Goal: Information Seeking & Learning: Understand process/instructions

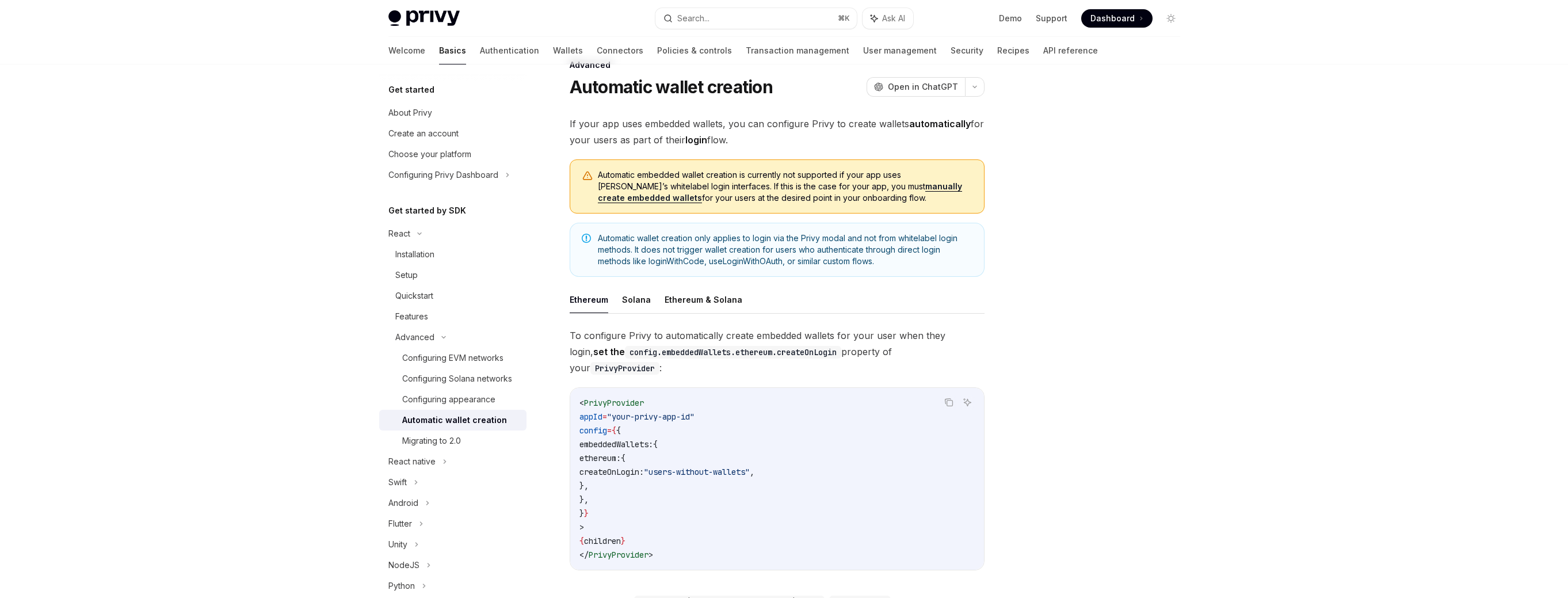
scroll to position [21, 0]
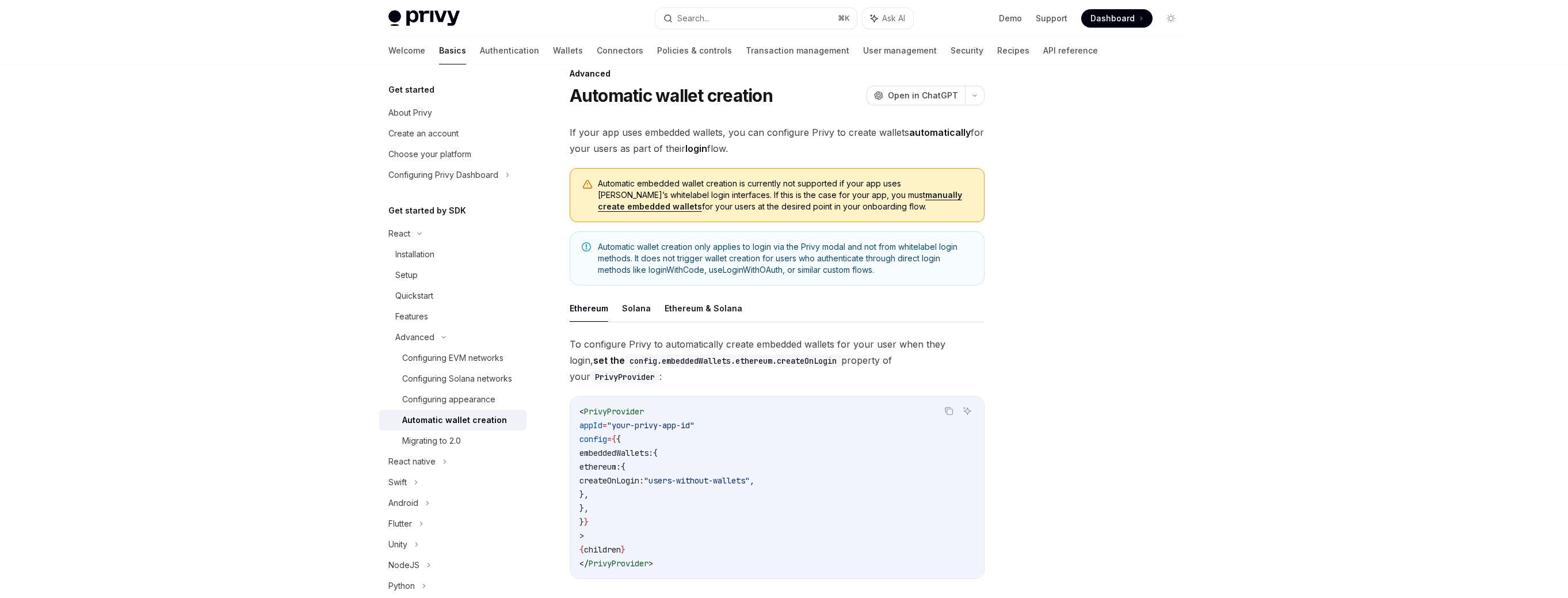
click at [695, 360] on code "config.embeddedWallets.ethereum.createOnLogin" at bounding box center [732, 360] width 216 height 13
click at [671, 365] on code "config.embeddedWallets.ethereum.createOnLogin" at bounding box center [732, 360] width 216 height 13
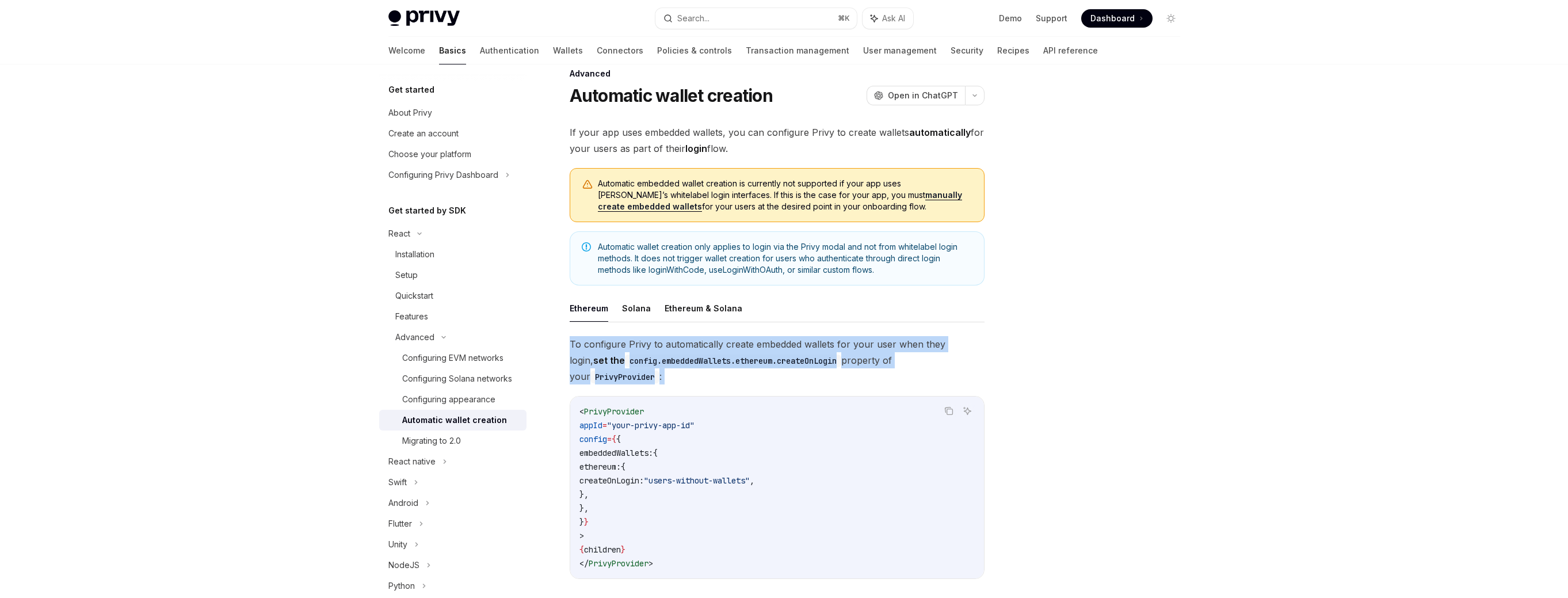
click at [671, 365] on code "config.embeddedWallets.ethereum.createOnLogin" at bounding box center [732, 360] width 216 height 13
click at [704, 363] on code "config.embeddedWallets.ethereum.createOnLogin" at bounding box center [732, 360] width 216 height 13
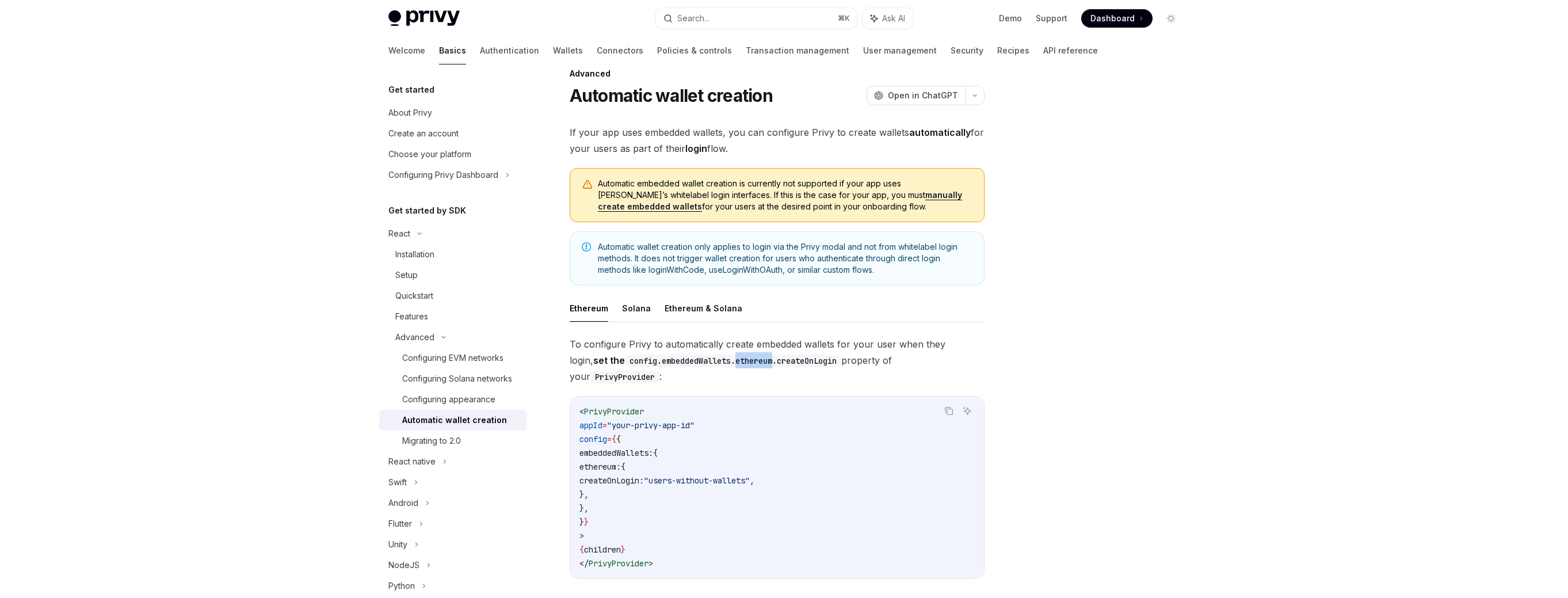
click at [704, 363] on code "config.embeddedWallets.ethereum.createOnLogin" at bounding box center [732, 360] width 216 height 13
click at [736, 362] on code "config.embeddedWallets.ethereum.createOnLogin" at bounding box center [732, 360] width 216 height 13
click at [769, 363] on code "config.embeddedWallets.ethereum.createOnLogin" at bounding box center [732, 360] width 216 height 13
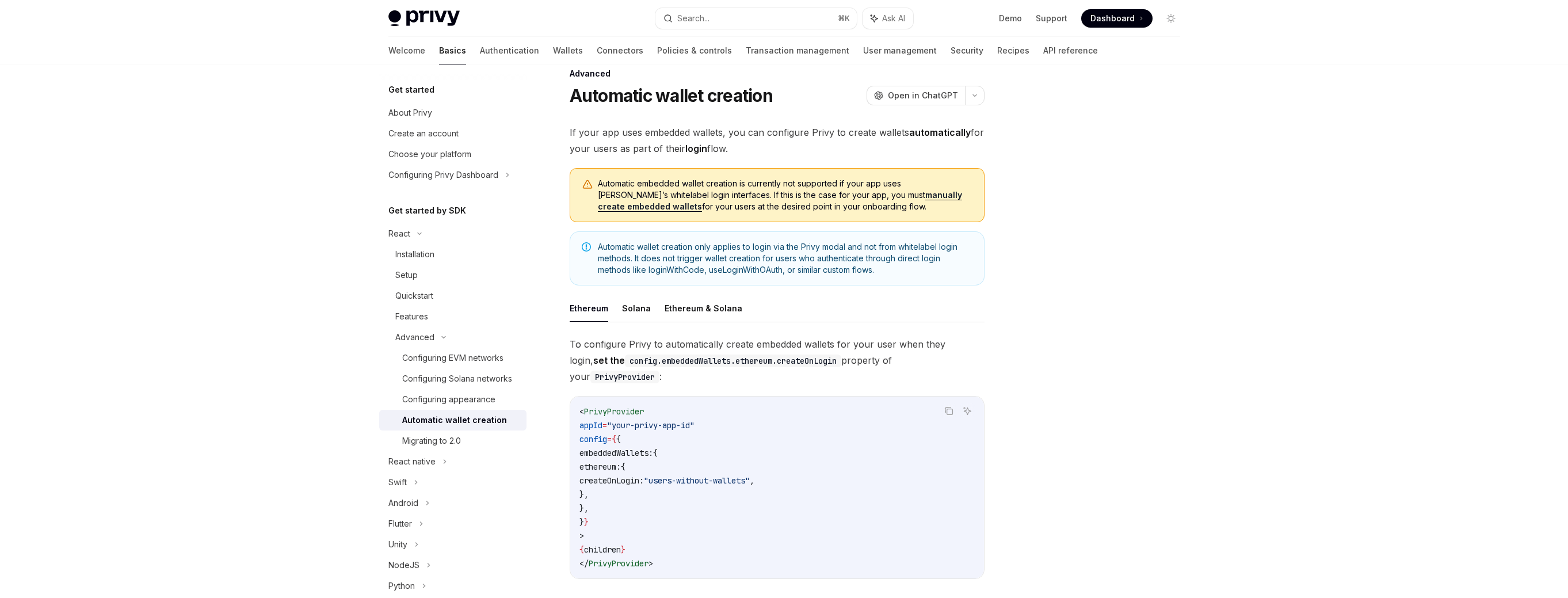
click at [673, 342] on span "To configure Privy to automatically create embedded wallets for your user when …" at bounding box center [777, 360] width 415 height 48
click at [624, 364] on code "config.embeddedWallets.ethereum.createOnLogin" at bounding box center [732, 360] width 216 height 13
click at [673, 362] on code "config.embeddedWallets.ethereum.createOnLogin" at bounding box center [732, 360] width 216 height 13
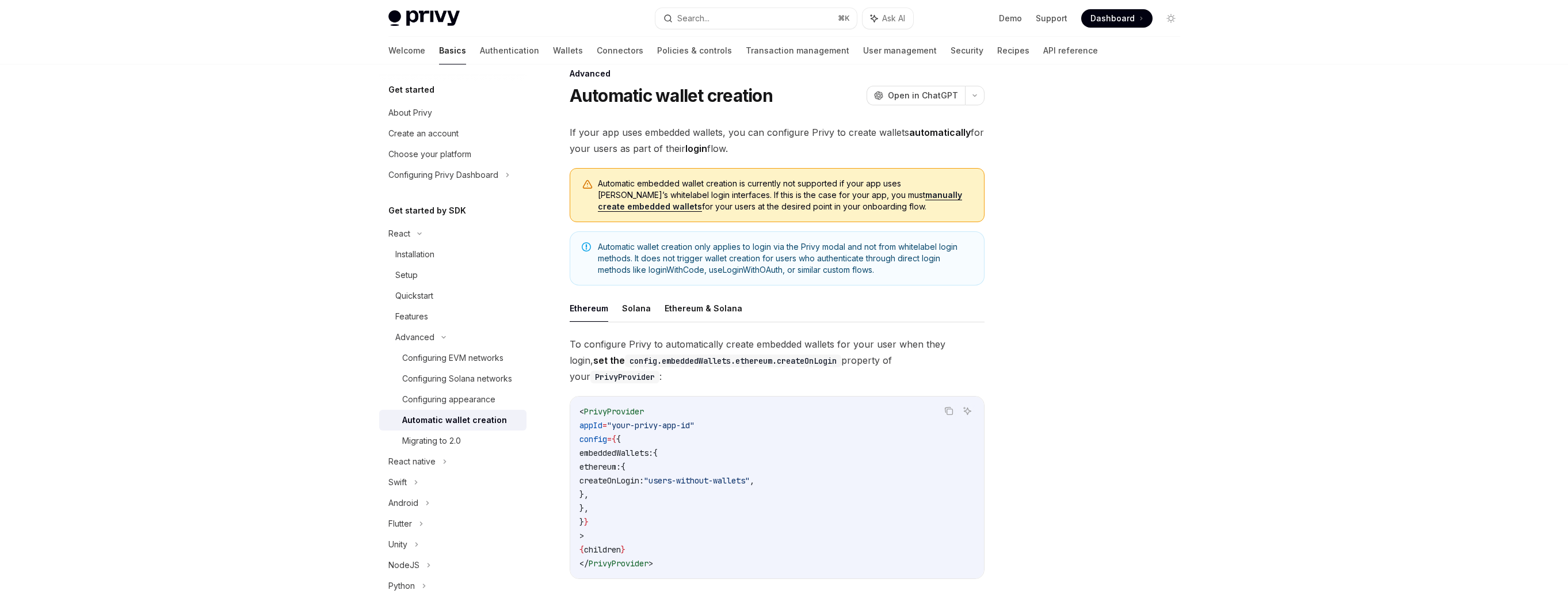
click at [735, 363] on code "config.embeddedWallets.ethereum.createOnLogin" at bounding box center [732, 360] width 216 height 13
click at [771, 359] on code "config.embeddedWallets.ethereum.createOnLogin" at bounding box center [732, 360] width 216 height 13
click at [609, 406] on span "PrivyProvider" at bounding box center [614, 411] width 60 height 10
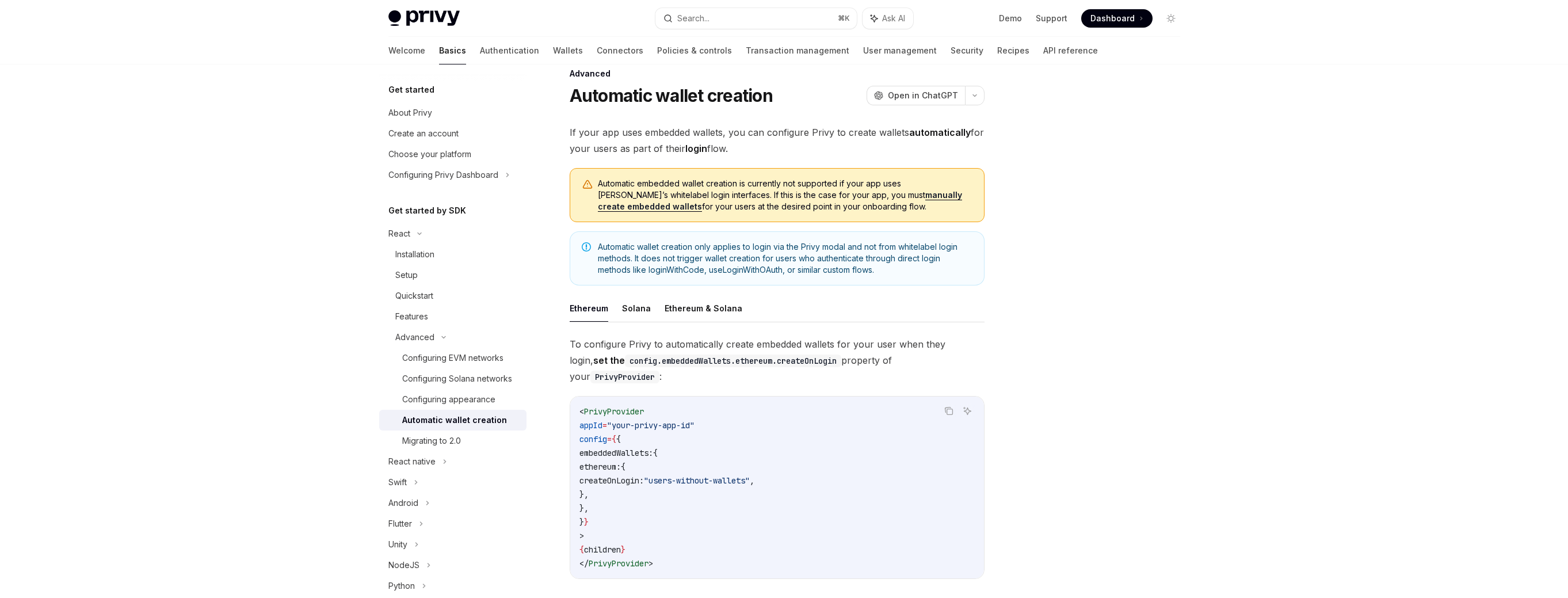
click at [844, 361] on span "To configure Privy to automatically create embedded wallets for your user when …" at bounding box center [777, 360] width 415 height 48
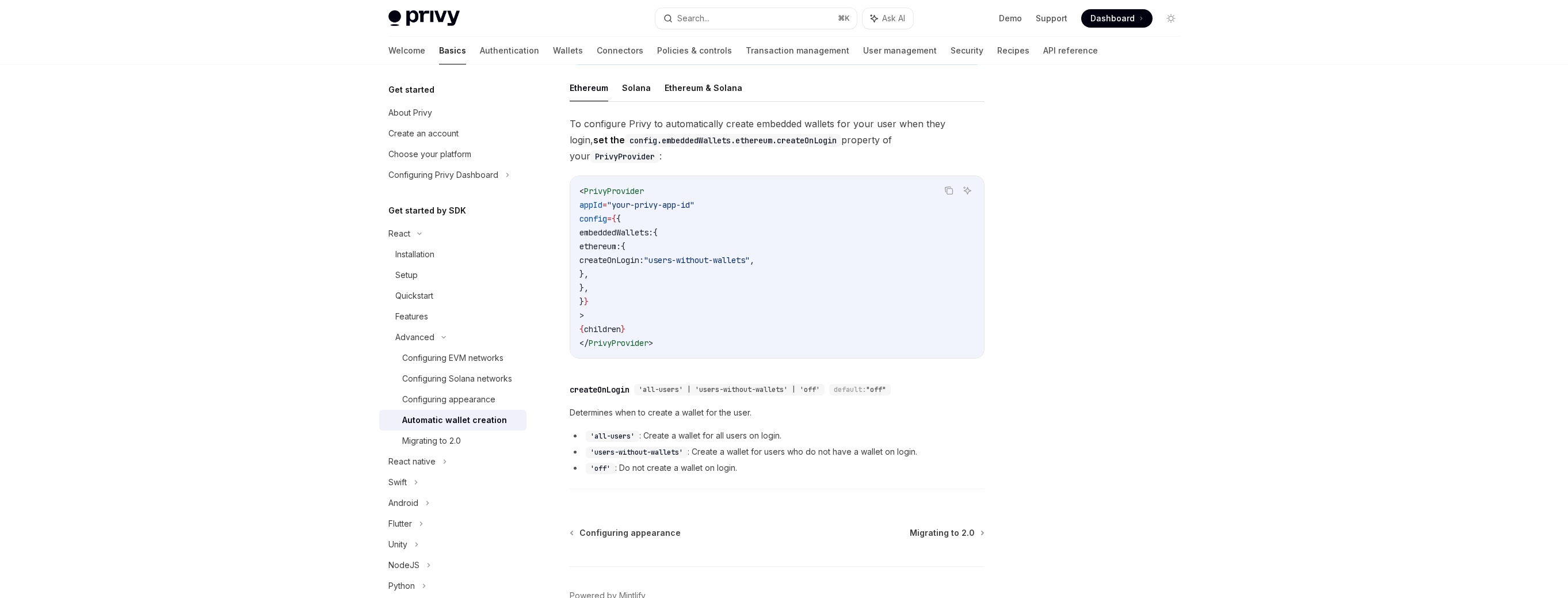
scroll to position [241, 0]
click at [609, 186] on span "PrivyProvider" at bounding box center [614, 191] width 60 height 10
click at [668, 199] on span ""your-privy-app-id"" at bounding box center [650, 204] width 88 height 10
click at [607, 199] on span "=" at bounding box center [605, 204] width 5 height 10
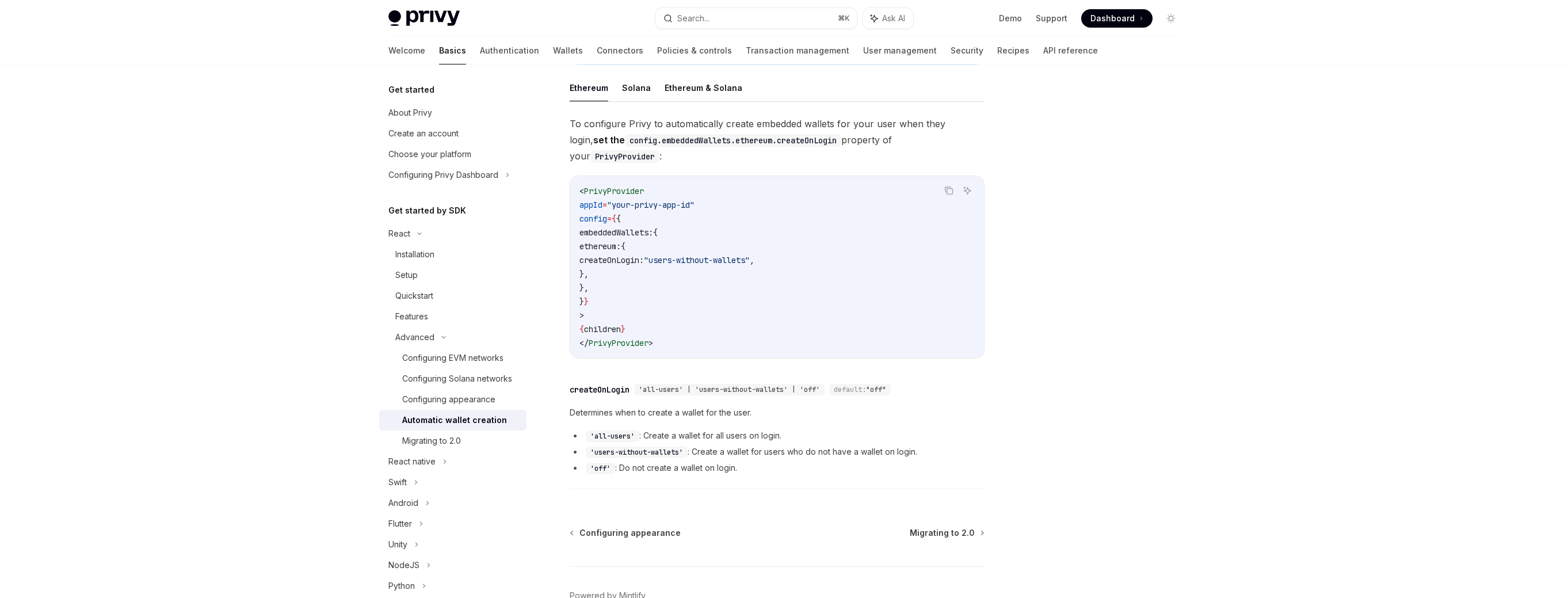
click at [622, 186] on span "PrivyProvider" at bounding box center [614, 191] width 60 height 10
click at [650, 275] on code "< PrivyProvider appId = "your-privy-app-id" config = { { embeddedWallets: { eth…" at bounding box center [777, 267] width 395 height 166
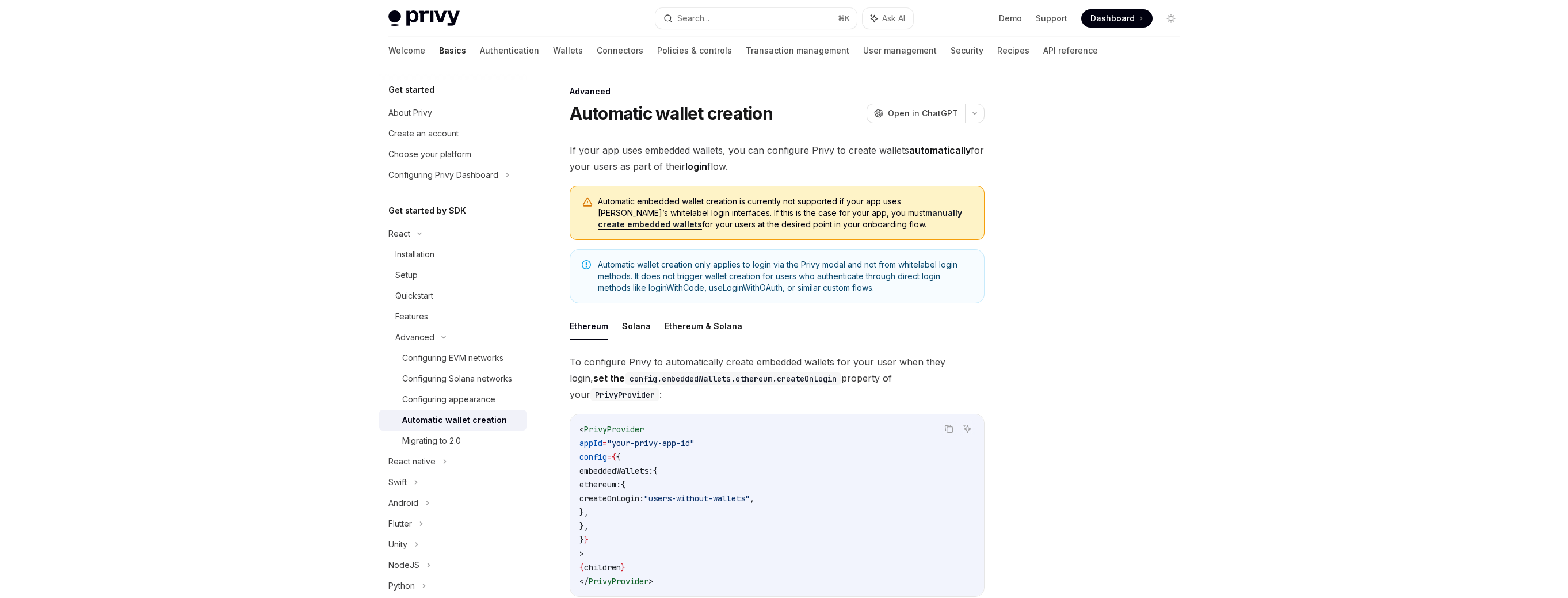
scroll to position [0, 0]
click at [844, 329] on ul "Ethereum Solana Ethereum & Solana" at bounding box center [777, 329] width 415 height 28
